Goal: Information Seeking & Learning: Learn about a topic

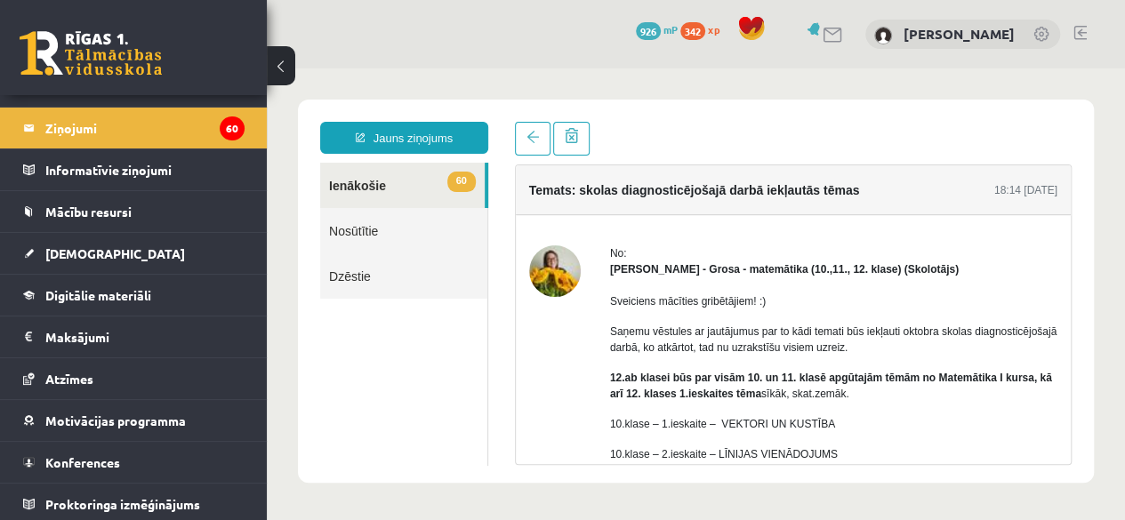
scroll to position [172, 0]
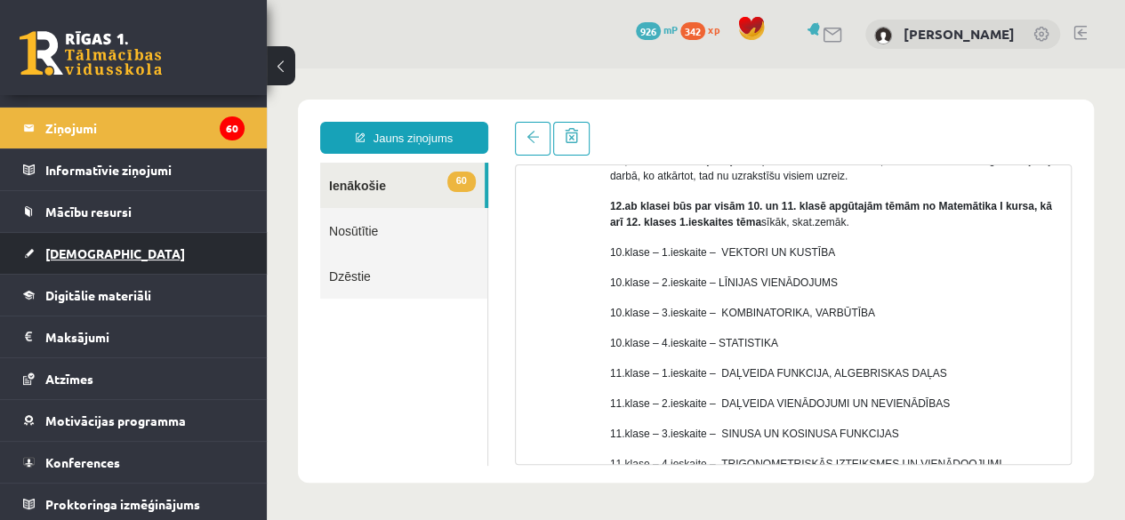
click at [82, 266] on link "[DEMOGRAPHIC_DATA]" at bounding box center [133, 253] width 221 height 41
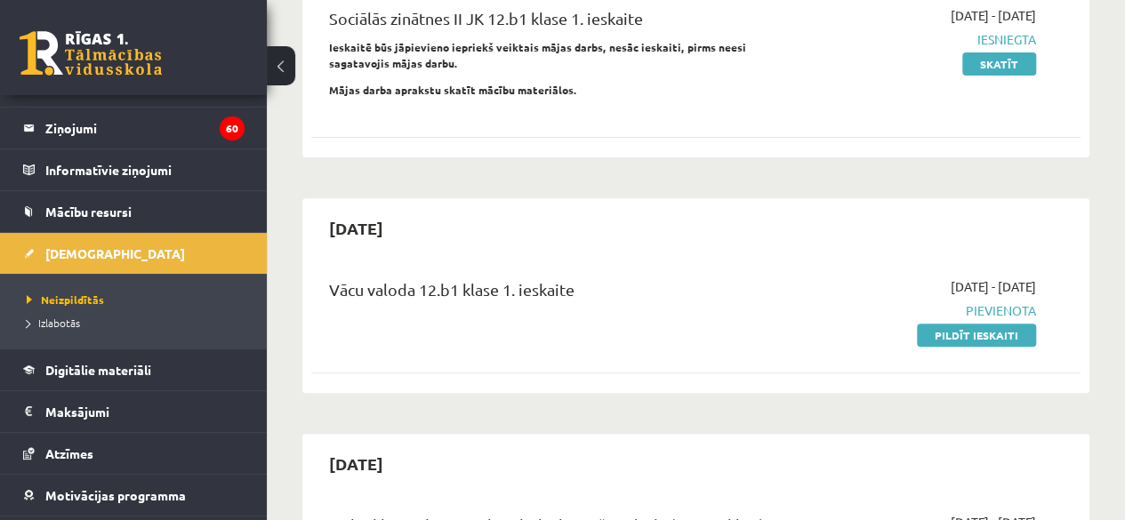
scroll to position [247, 0]
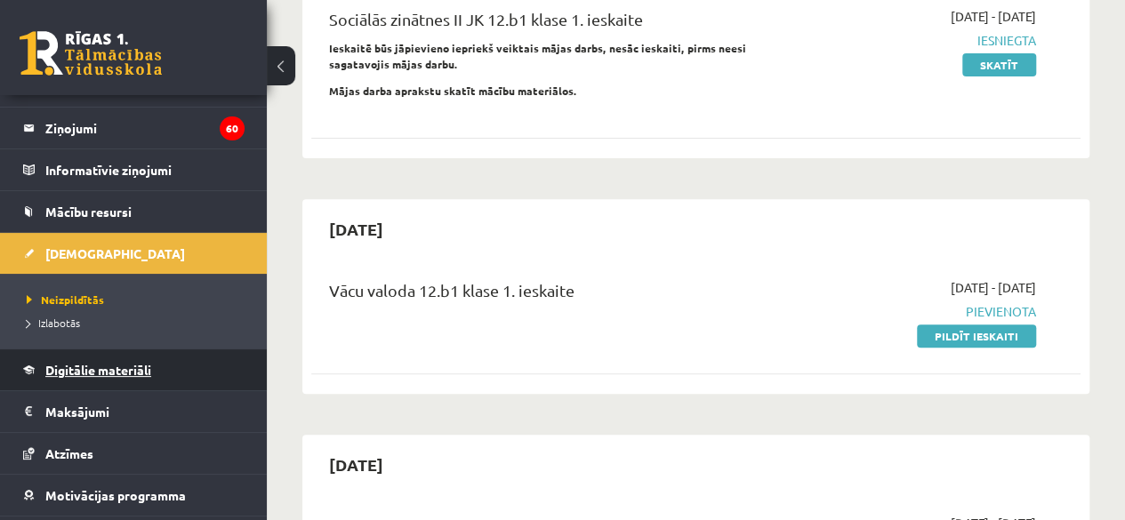
click at [27, 377] on link "Digitālie materiāli" at bounding box center [133, 369] width 221 height 41
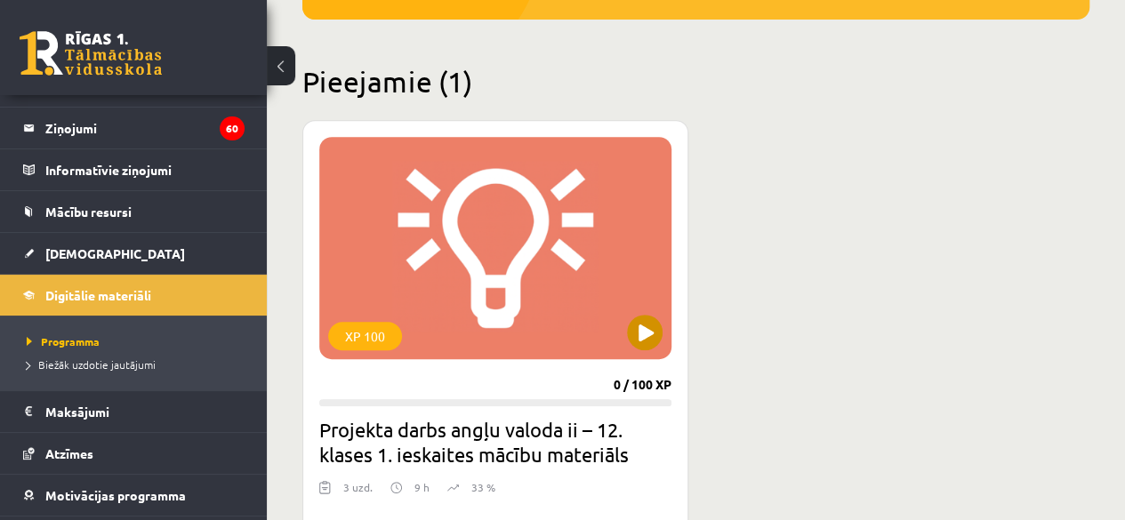
scroll to position [388, 0]
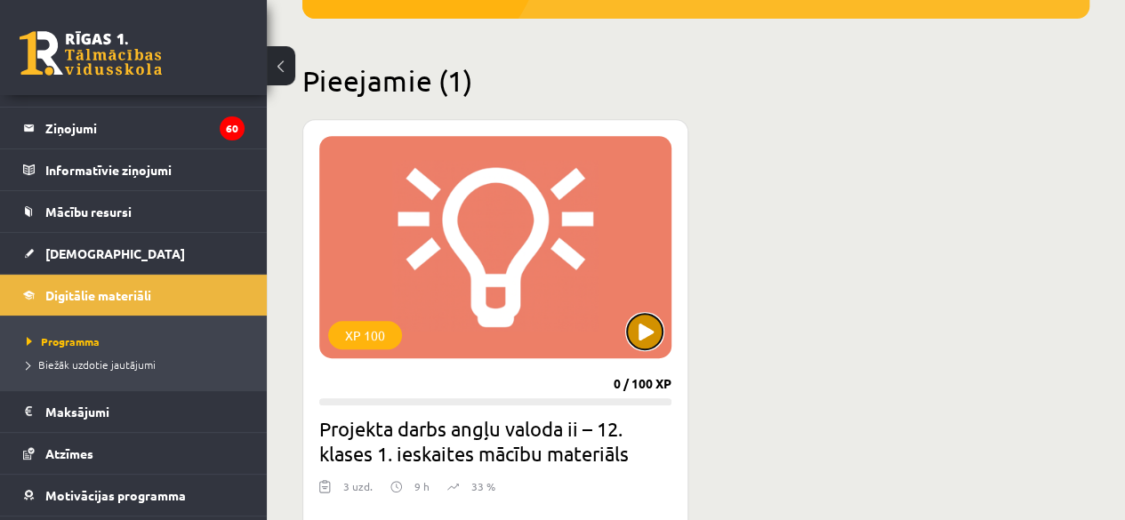
click at [653, 335] on button at bounding box center [645, 332] width 36 height 36
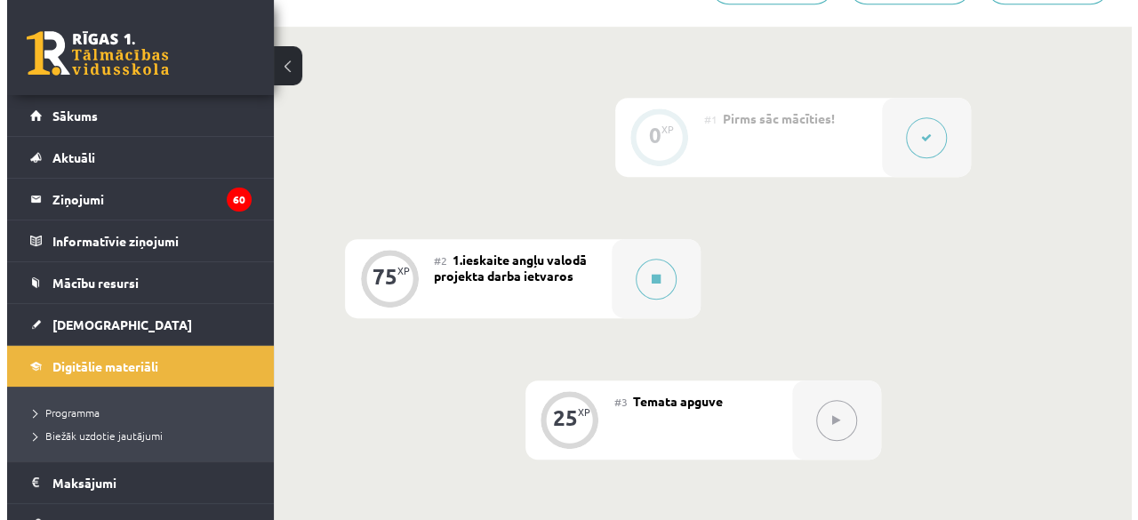
scroll to position [418, 0]
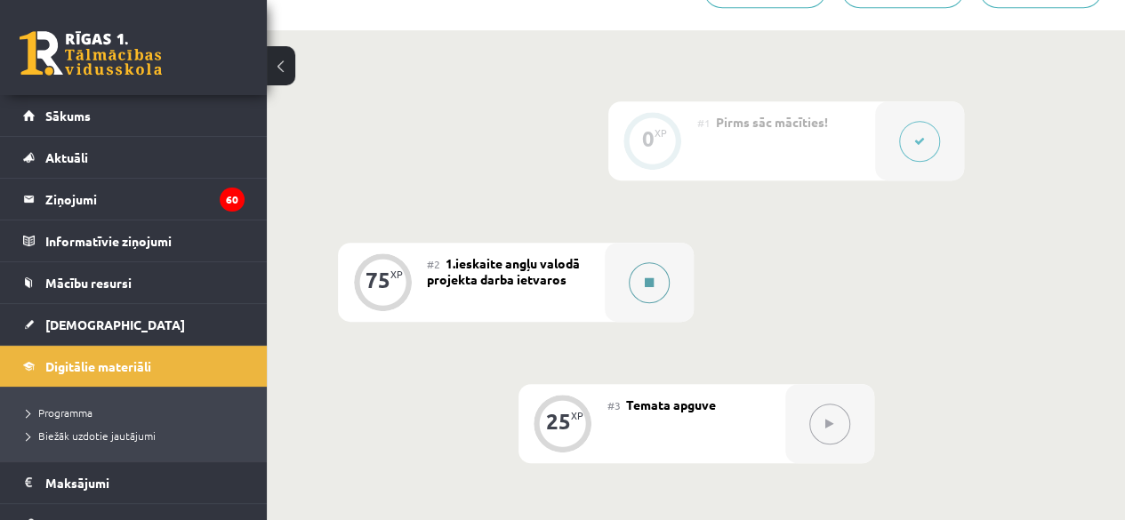
click at [637, 284] on button at bounding box center [649, 282] width 41 height 41
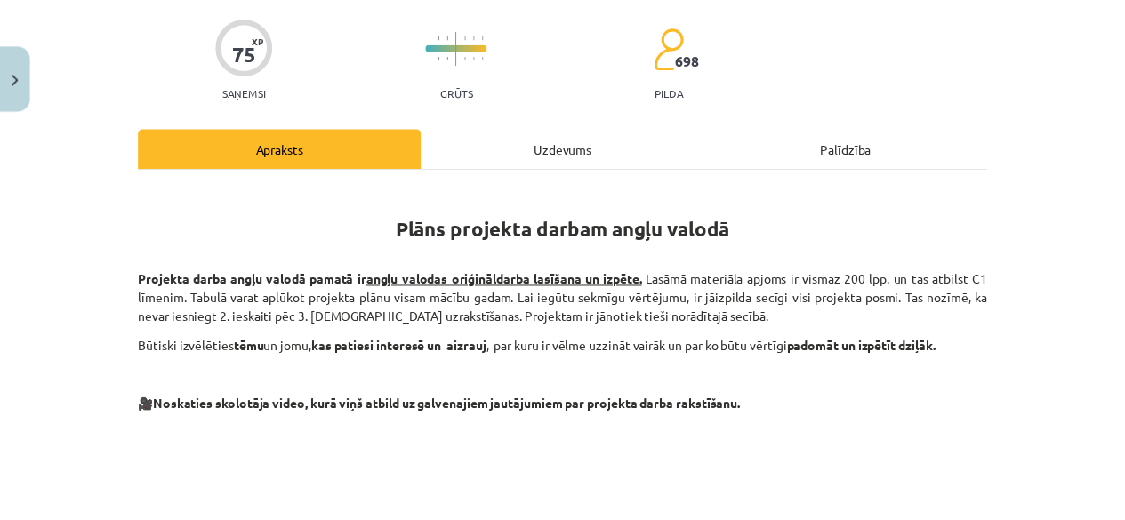
scroll to position [132, 0]
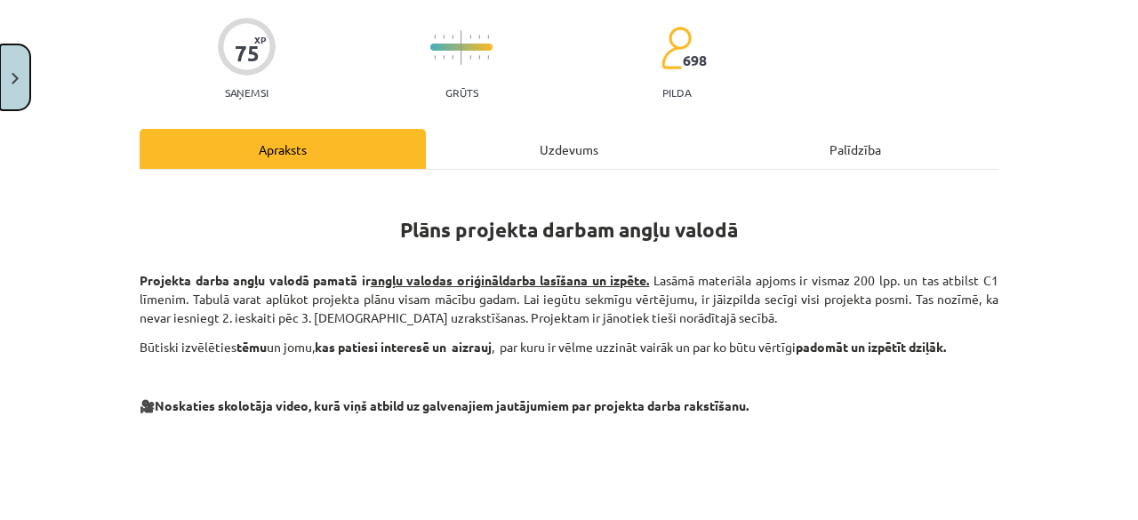
click at [4, 68] on button "Close" at bounding box center [15, 77] width 30 height 66
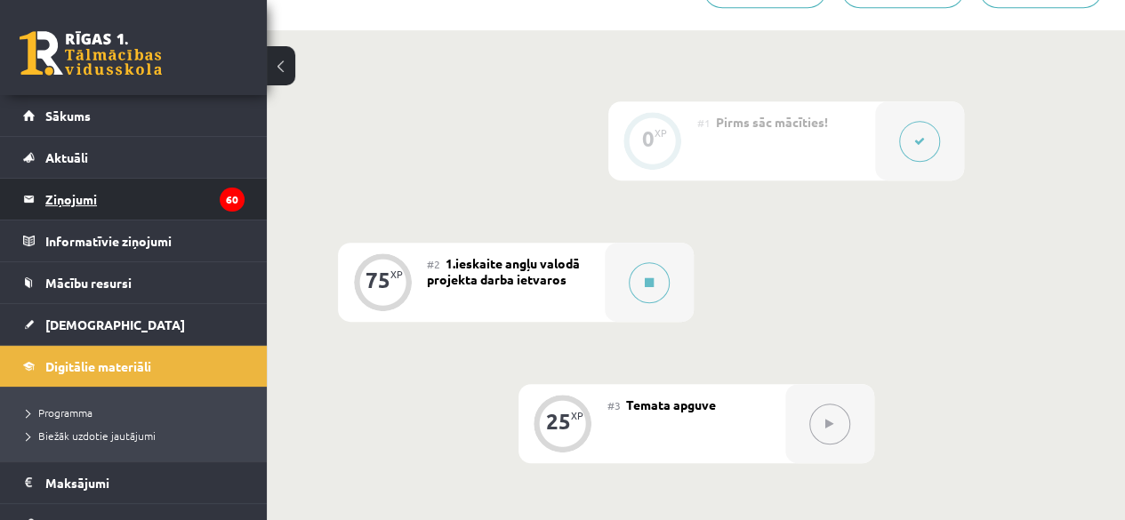
click at [75, 204] on legend "Ziņojumi 60" at bounding box center [144, 199] width 199 height 41
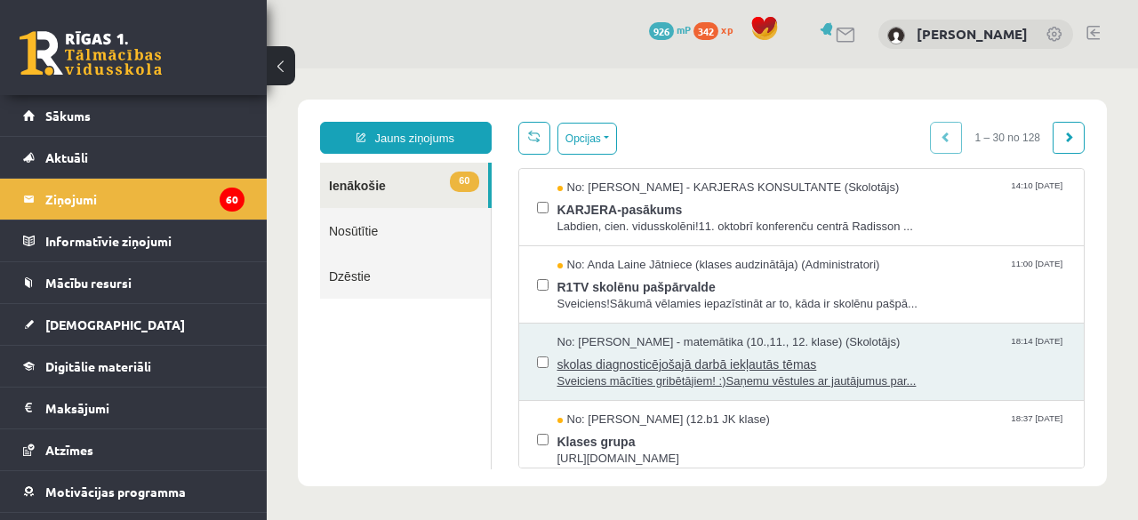
click at [673, 360] on span "skolas diagnosticējošajā darbā iekļautās tēmas" at bounding box center [811, 362] width 509 height 22
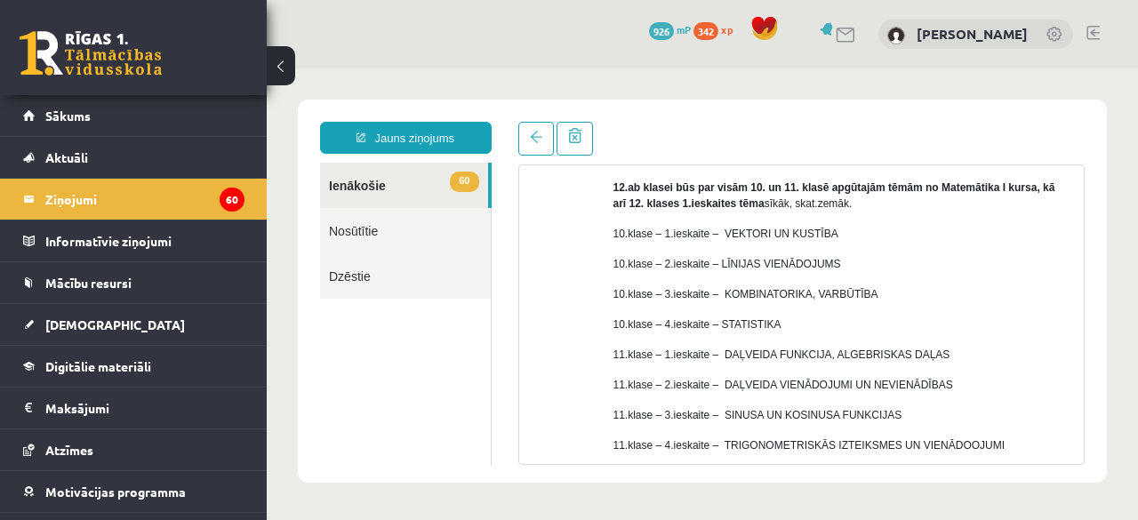
scroll to position [188, 0]
